Goal: Task Accomplishment & Management: Complete application form

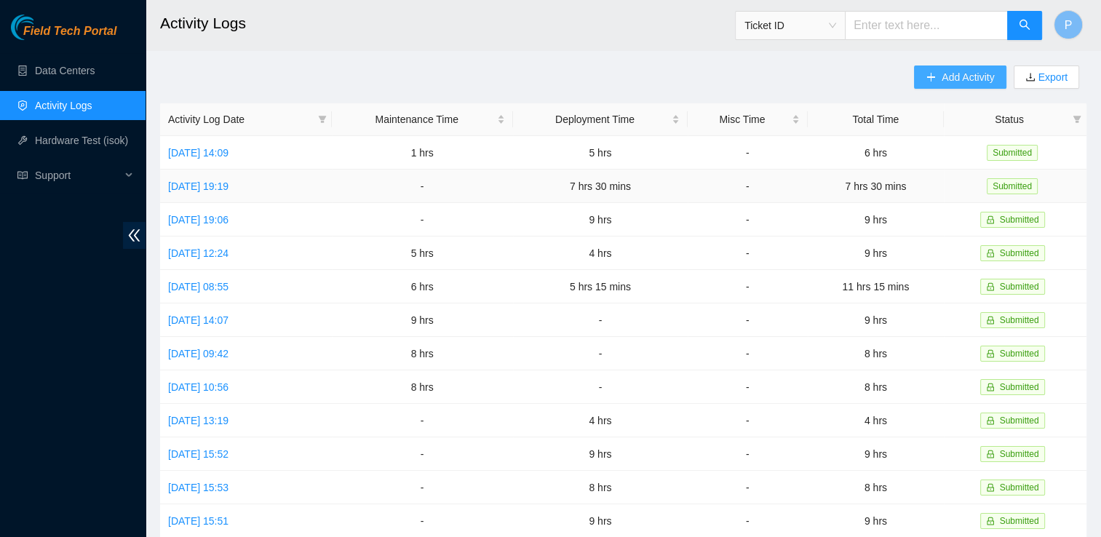
click at [943, 84] on span "Add Activity" at bounding box center [968, 77] width 52 height 16
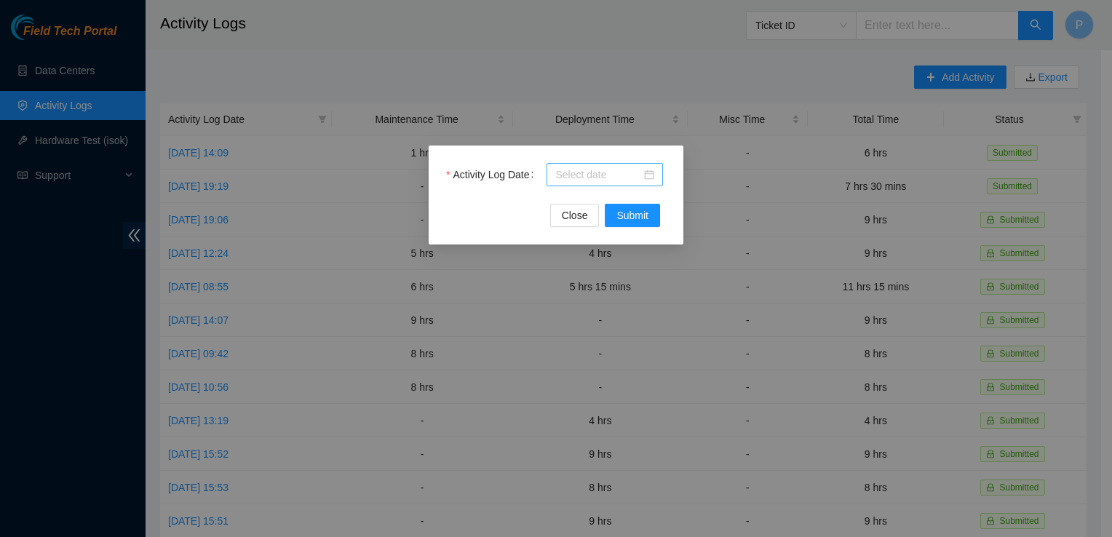
click at [638, 172] on input "Activity Log Date" at bounding box center [598, 175] width 86 height 16
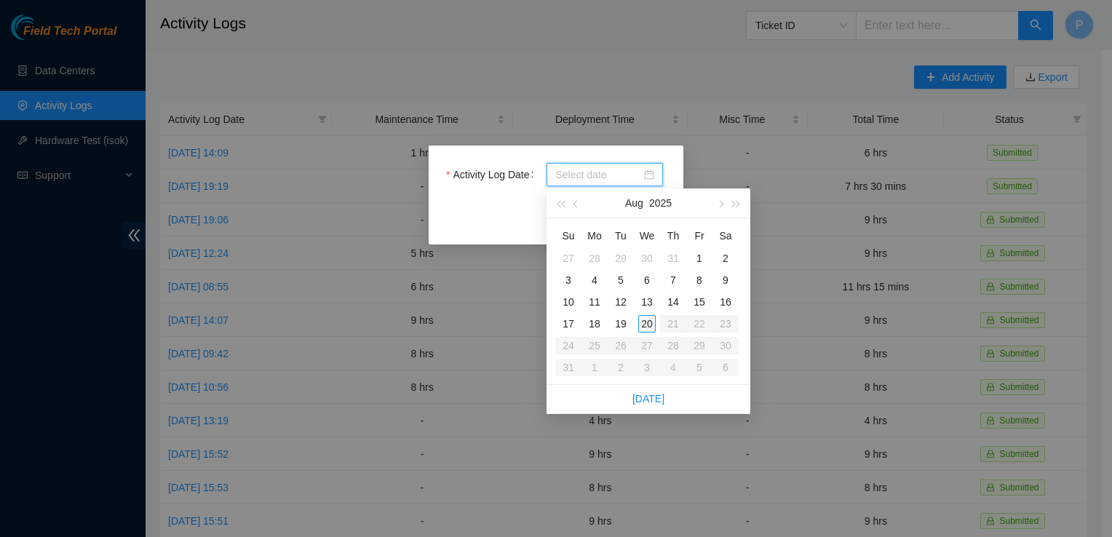
click at [646, 326] on div "20" at bounding box center [646, 323] width 17 height 17
type input "2025-08-20"
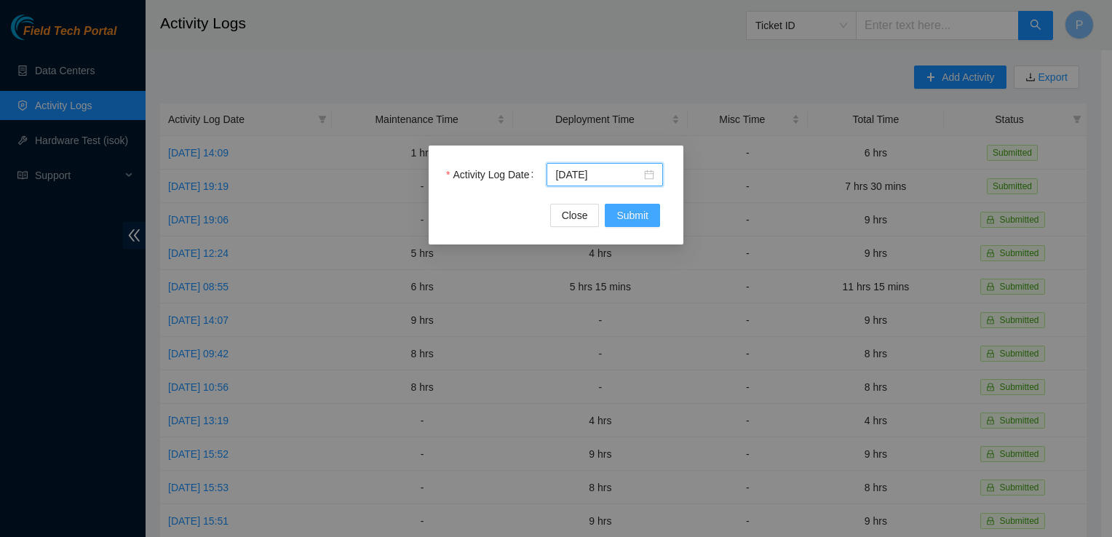
click at [623, 218] on span "Submit" at bounding box center [633, 215] width 32 height 16
click at [595, 175] on input "Activity Log Date" at bounding box center [598, 175] width 86 height 16
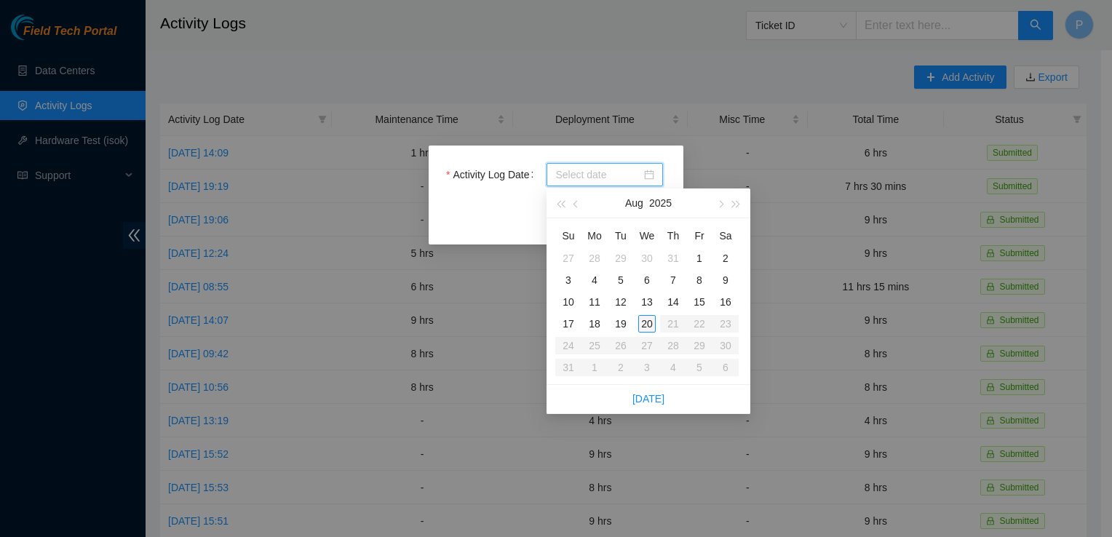
click at [657, 321] on td "20" at bounding box center [647, 324] width 26 height 22
type input "2025-08-20"
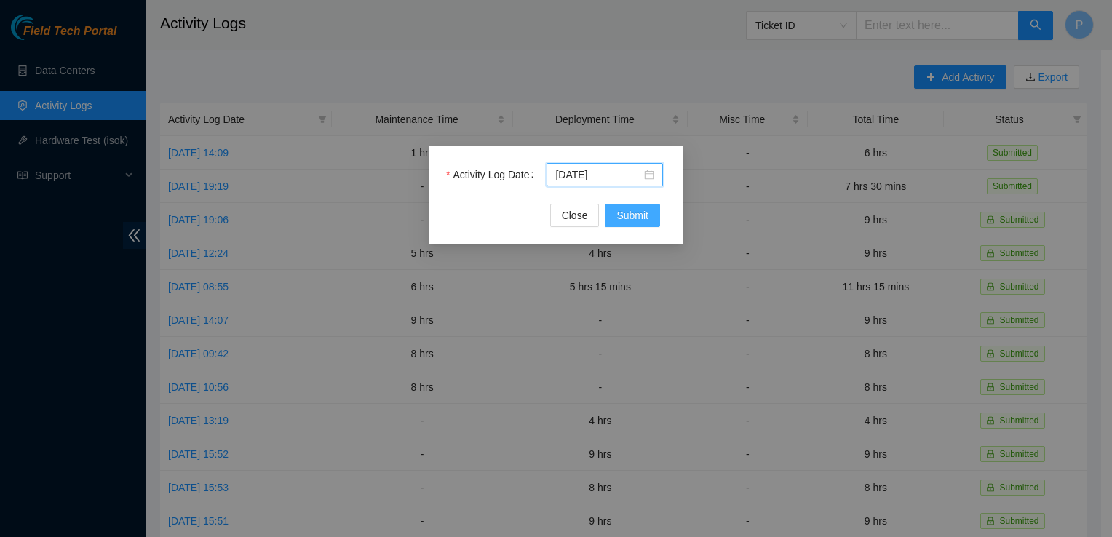
click at [629, 218] on span "Submit" at bounding box center [633, 215] width 32 height 16
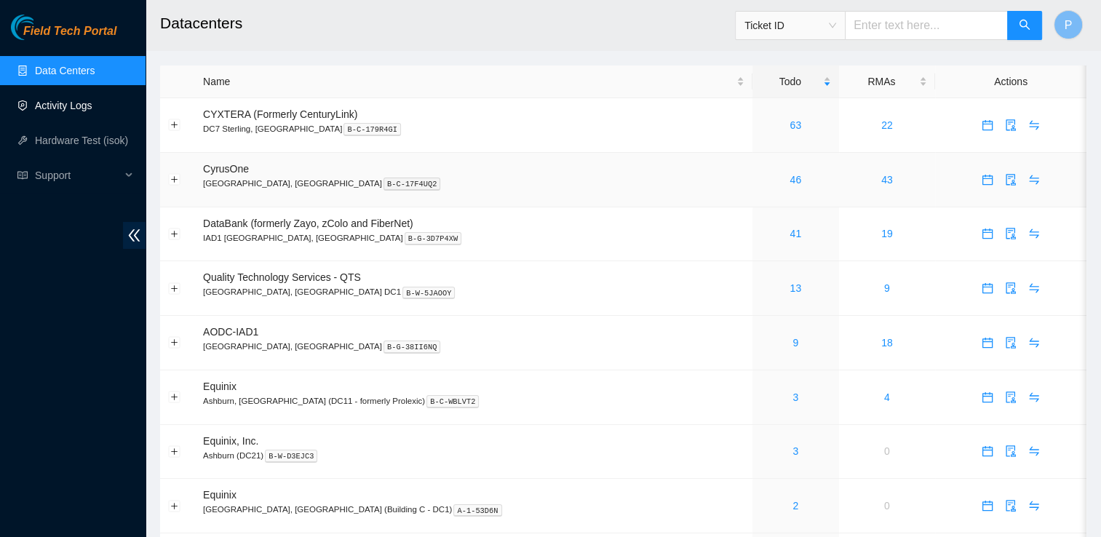
click at [42, 100] on link "Activity Logs" at bounding box center [64, 106] width 58 height 12
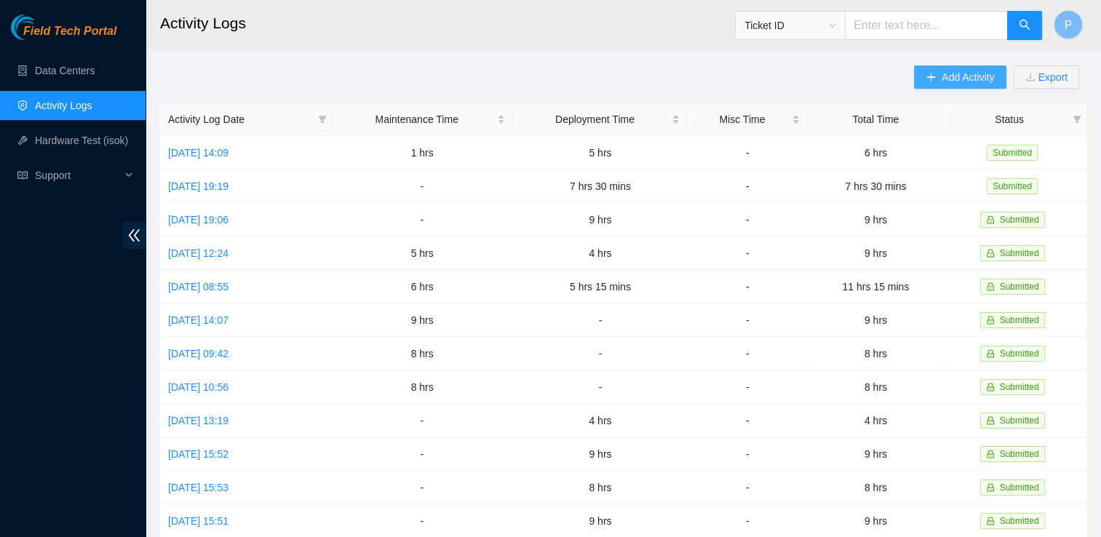
click at [949, 88] on button "Add Activity" at bounding box center [960, 77] width 92 height 23
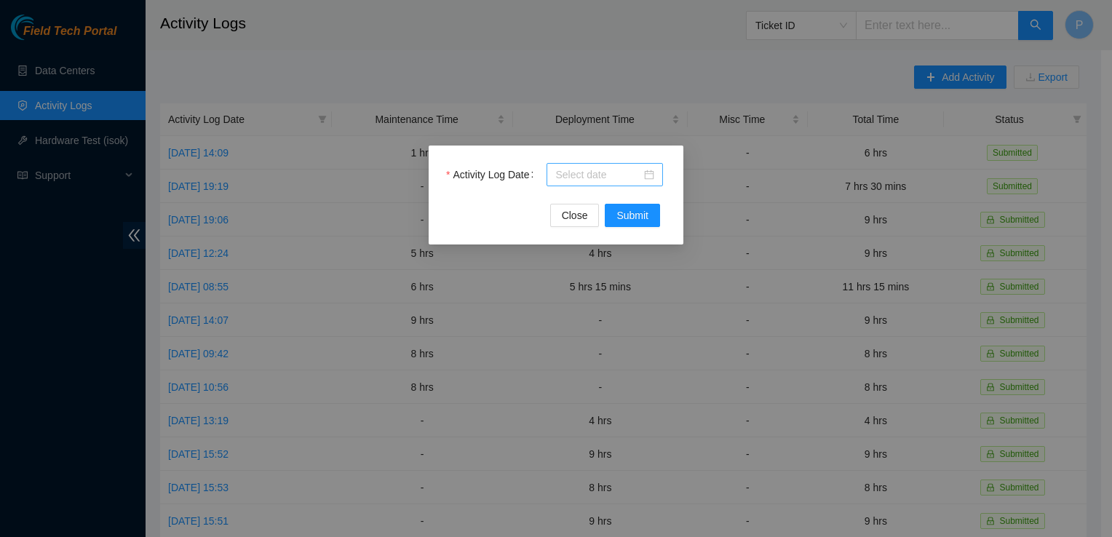
click at [627, 178] on input "Activity Log Date" at bounding box center [598, 175] width 86 height 16
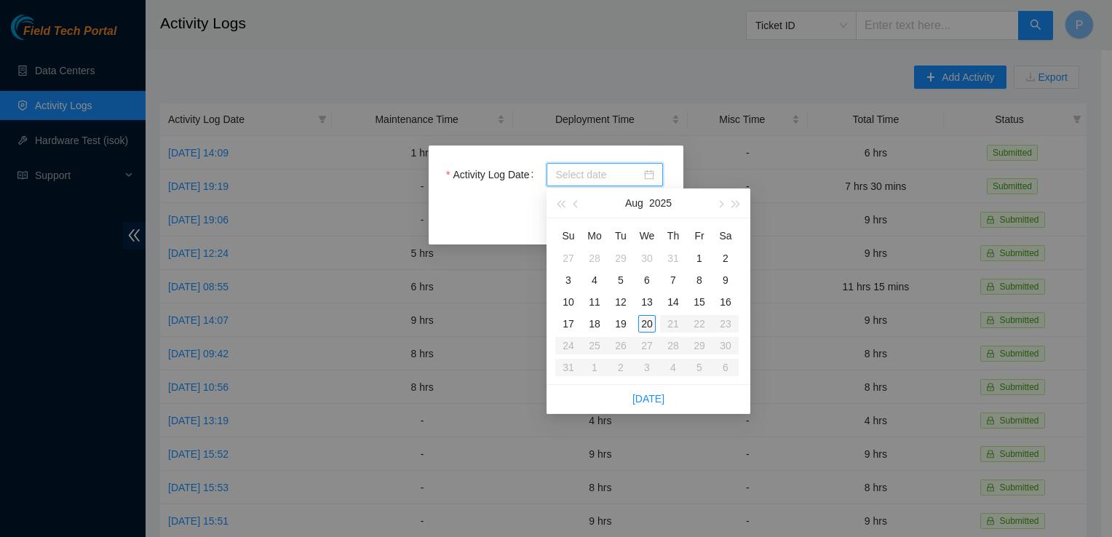
click at [638, 323] on td "20" at bounding box center [647, 324] width 26 height 22
type input "2025-08-20"
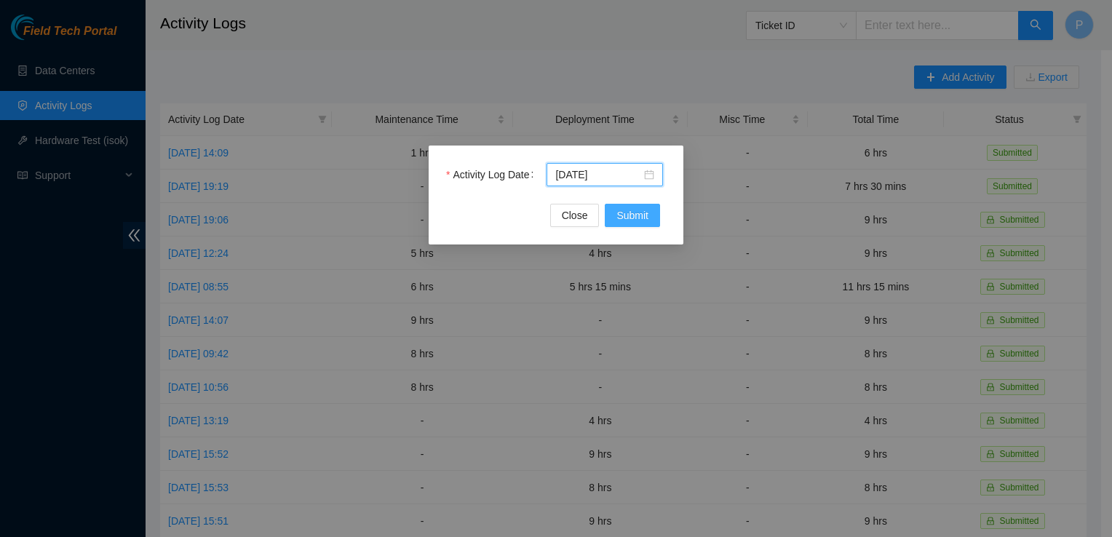
click at [612, 223] on button "Submit" at bounding box center [632, 215] width 55 height 23
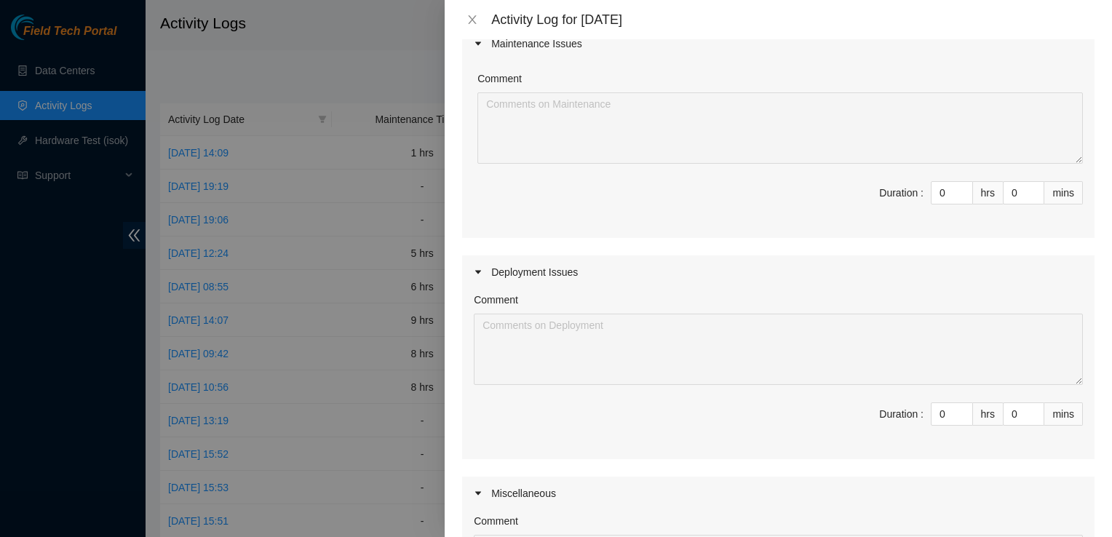
scroll to position [151, 0]
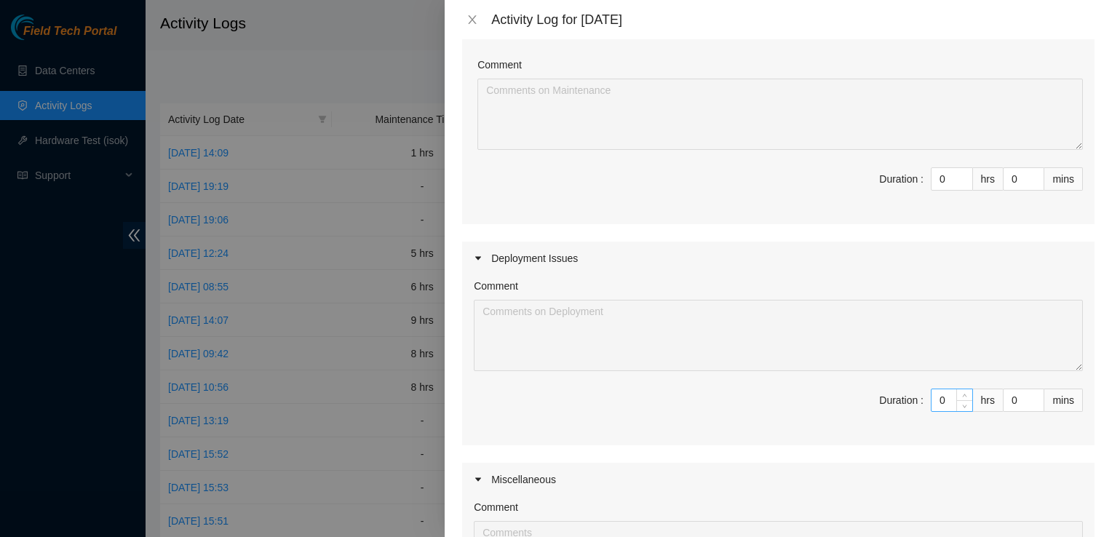
click at [940, 400] on input "0" at bounding box center [952, 400] width 41 height 22
type input "1"
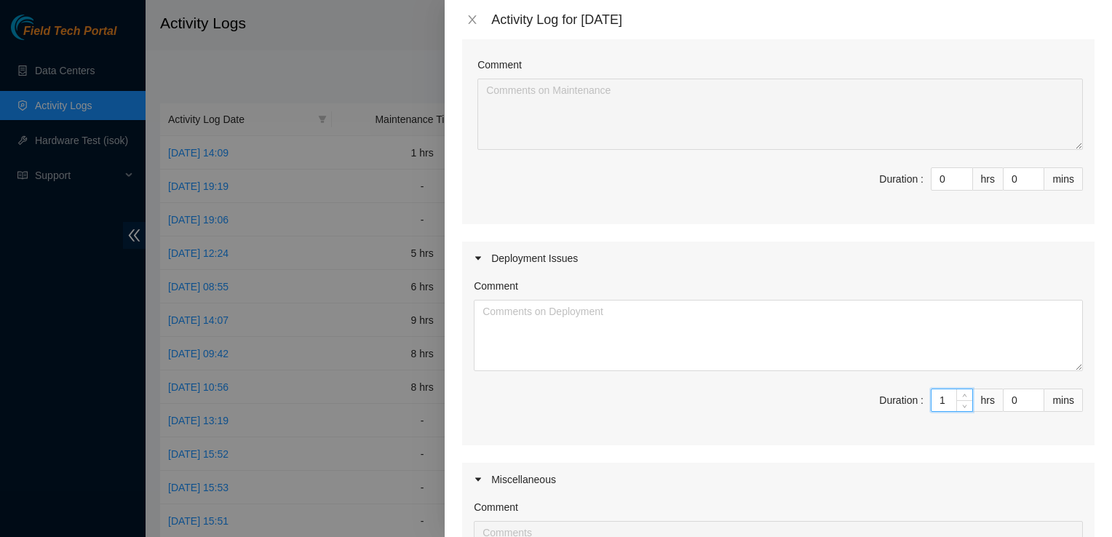
type input "10"
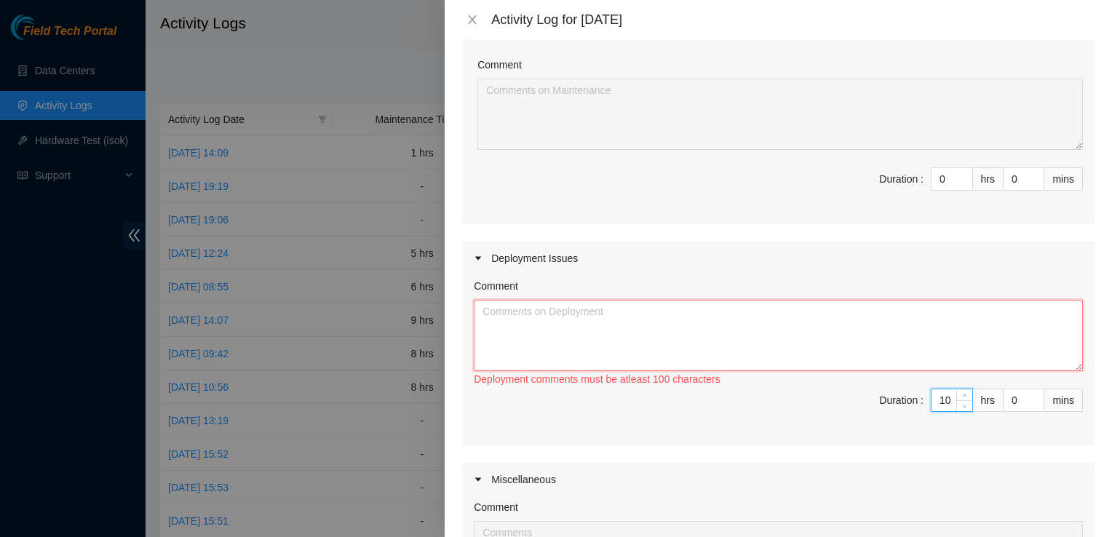
click at [573, 355] on textarea "Comment" at bounding box center [778, 335] width 609 height 71
paste textarea "Hey Nigel EOD 8/20/2025 Finished Racking, Cabling, and powering on all servers …"
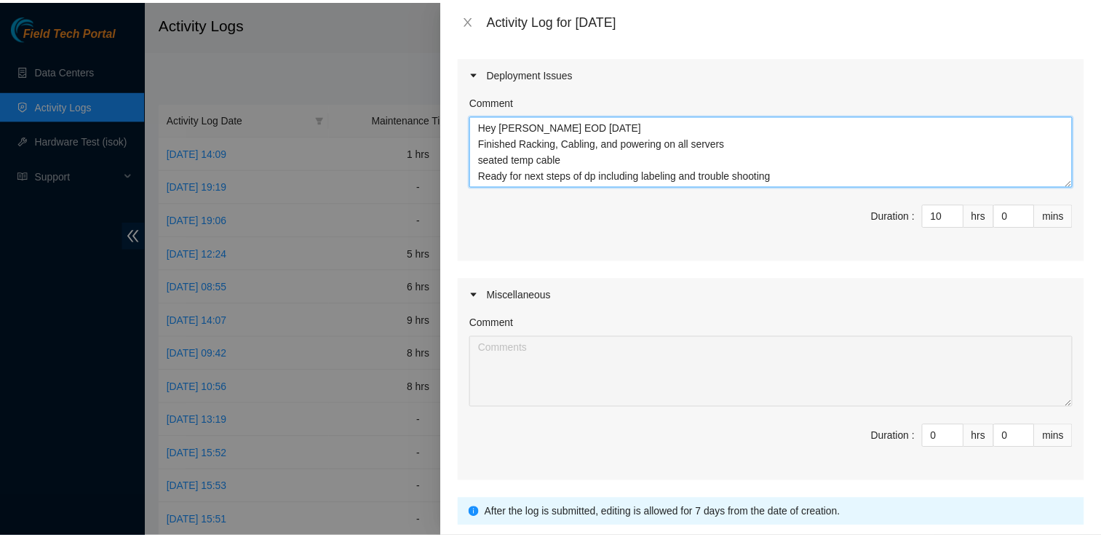
scroll to position [437, 0]
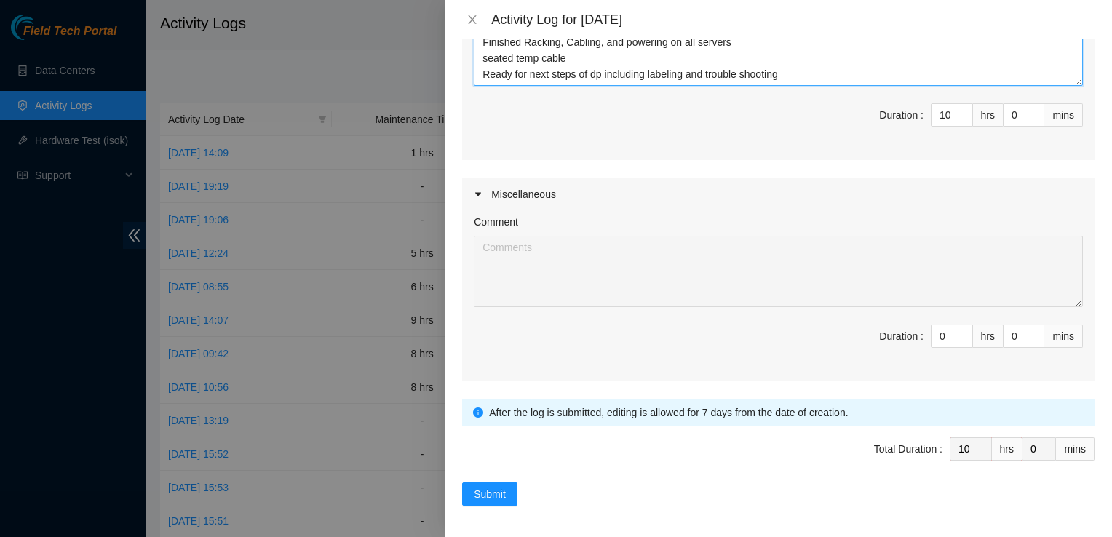
type textarea "Hey Nigel EOD 8/20/2025 Finished Racking, Cabling, and powering on all servers …"
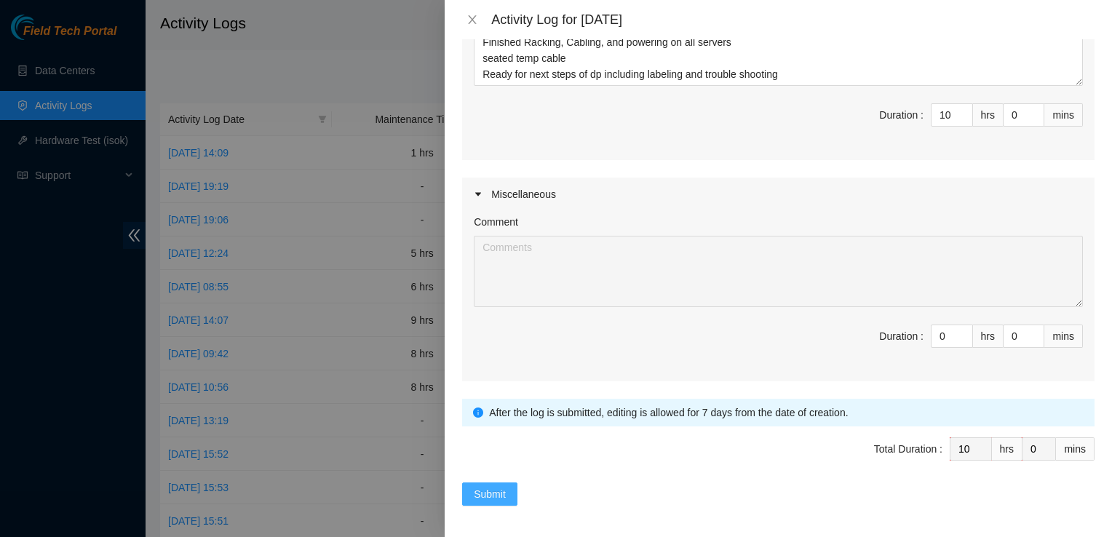
click at [494, 491] on span "Submit" at bounding box center [490, 494] width 32 height 16
